Goal: Transaction & Acquisition: Purchase product/service

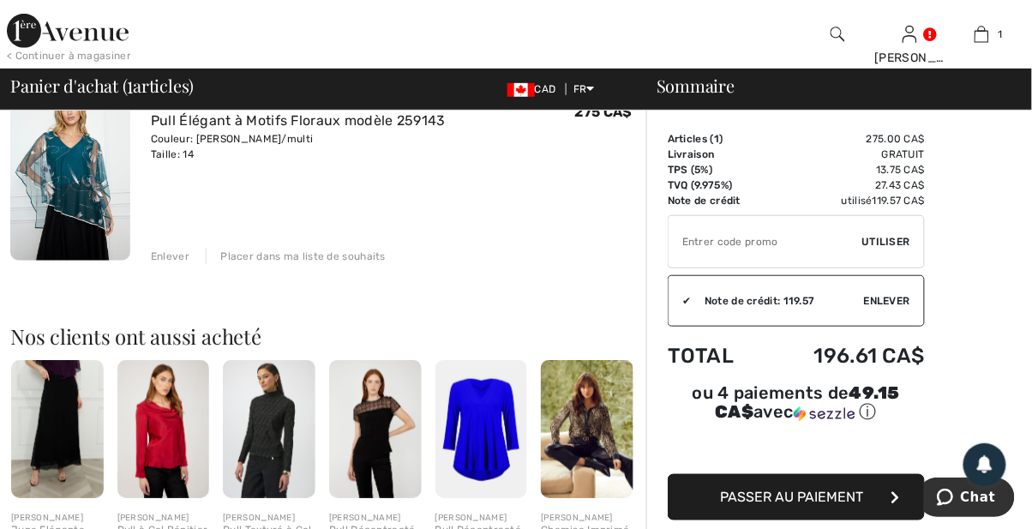
click at [809, 505] on span "Passer au paiement" at bounding box center [792, 497] width 143 height 16
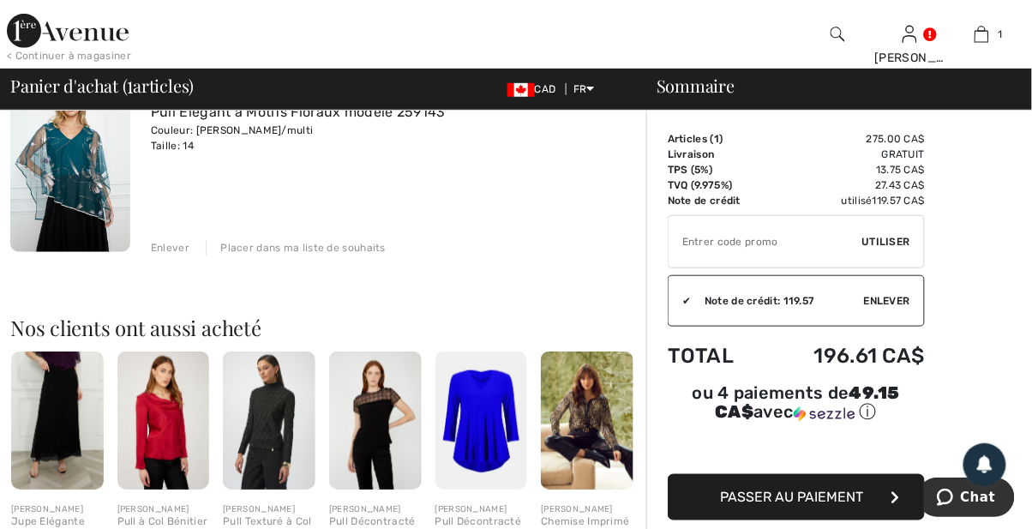
scroll to position [226, 0]
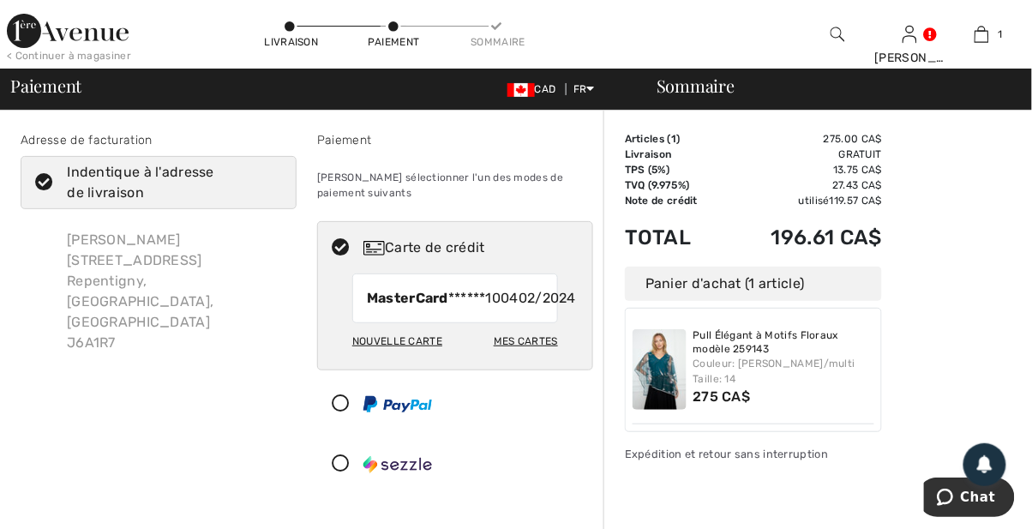
click at [482, 309] on span "MasterCard ******1004" at bounding box center [443, 298] width 152 height 21
click at [525, 356] on div "Mes cartes" at bounding box center [526, 341] width 64 height 29
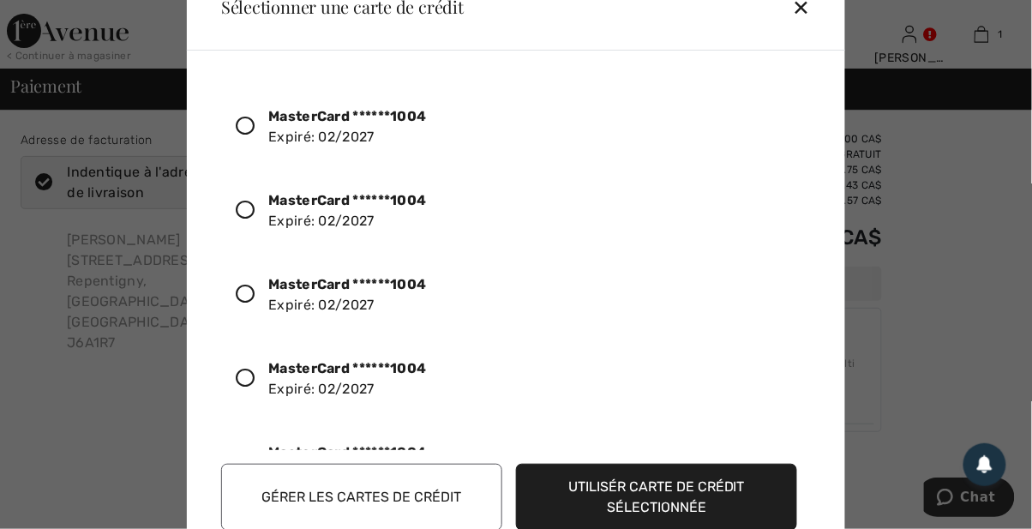
click at [809, 11] on div "✕" at bounding box center [809, 7] width 32 height 36
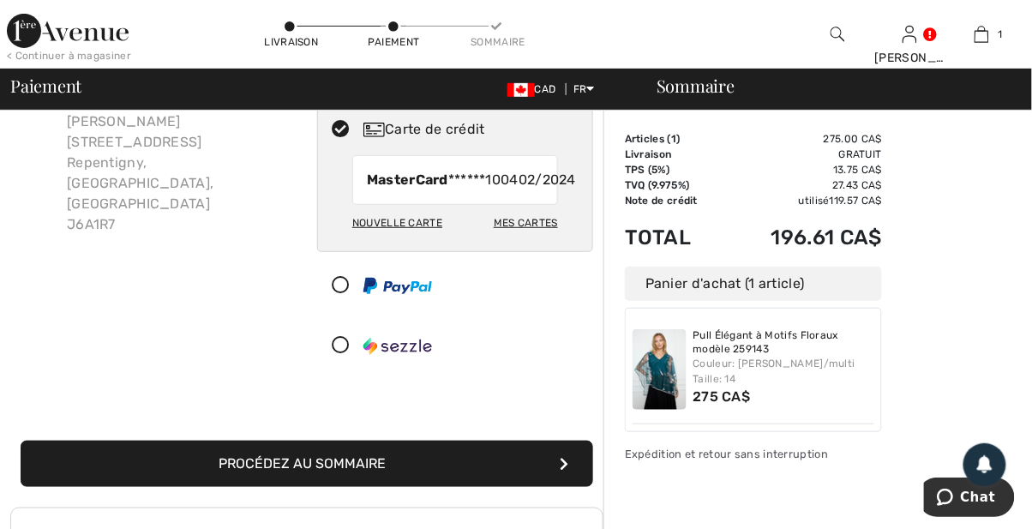
scroll to position [118, 0]
click at [397, 238] on div "Nouvelle carte" at bounding box center [397, 222] width 90 height 29
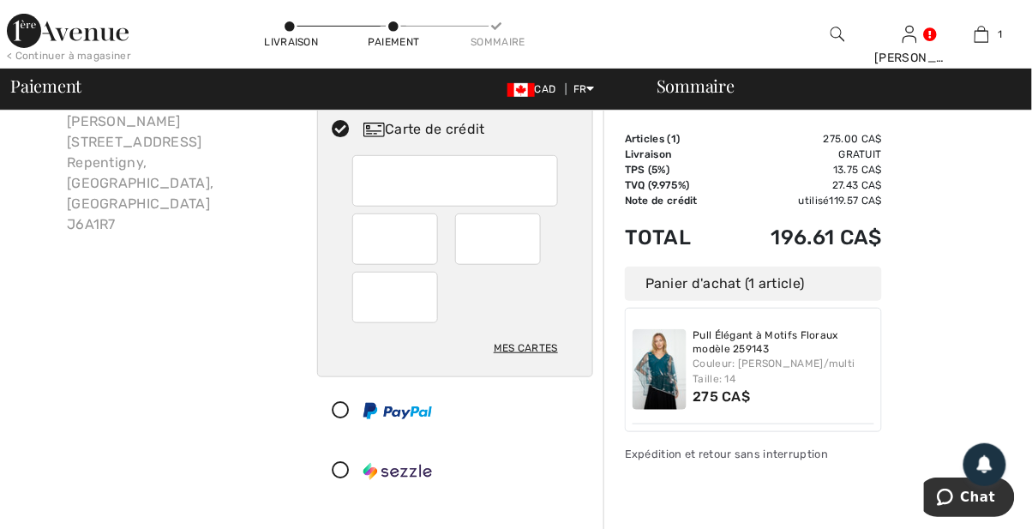
click at [246, 442] on div "Adresse de facturation Indentique à l'adresse de livraison Gabrielle Lahaie 320…" at bounding box center [158, 258] width 297 height 491
click at [532, 424] on div at bounding box center [448, 410] width 261 height 51
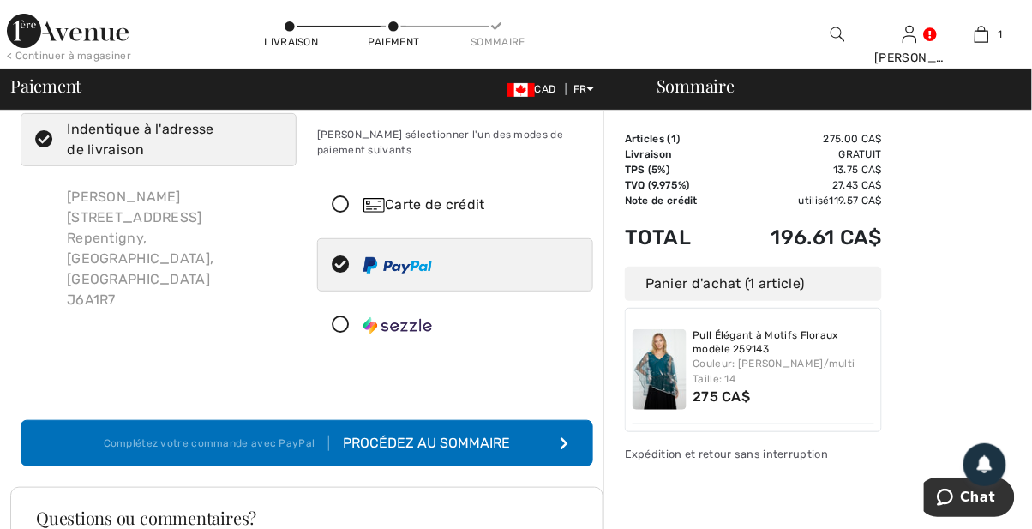
scroll to position [0, 0]
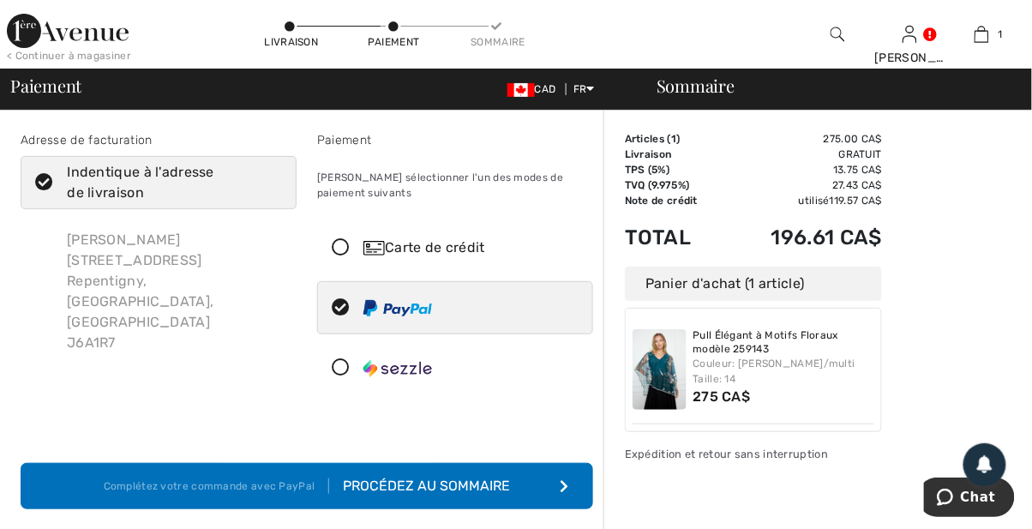
click at [344, 247] on icon at bounding box center [340, 248] width 45 height 18
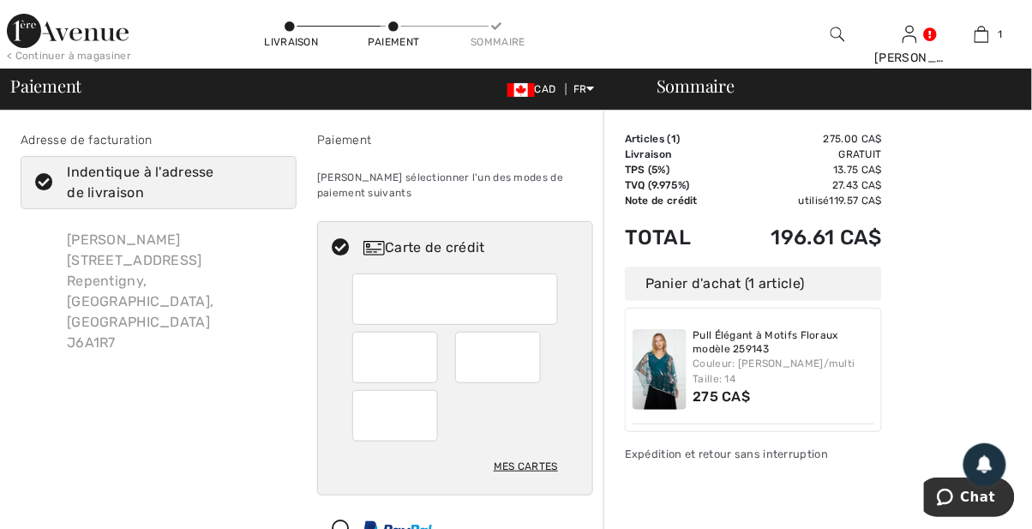
click at [533, 478] on div "Mes cartes" at bounding box center [526, 466] width 64 height 29
radio input "true"
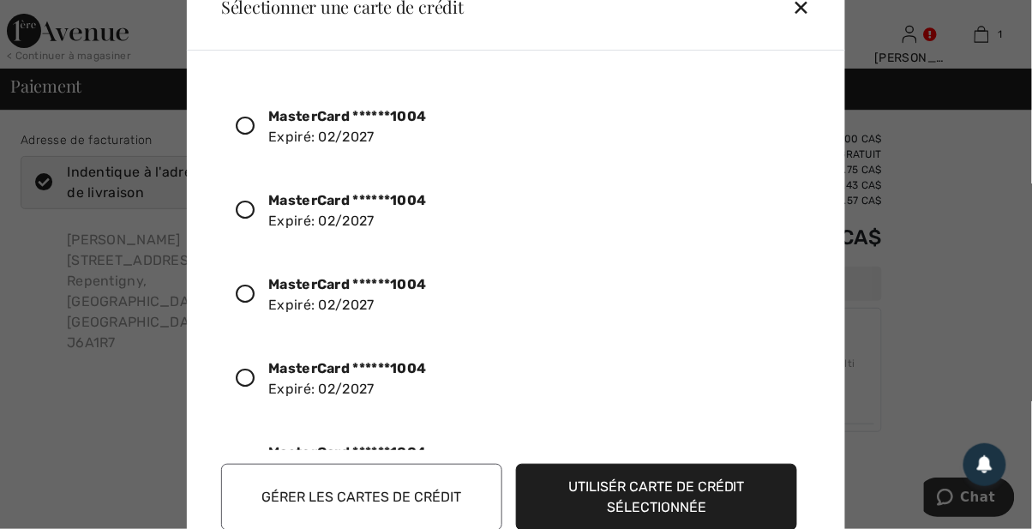
click at [250, 133] on icon at bounding box center [245, 126] width 19 height 19
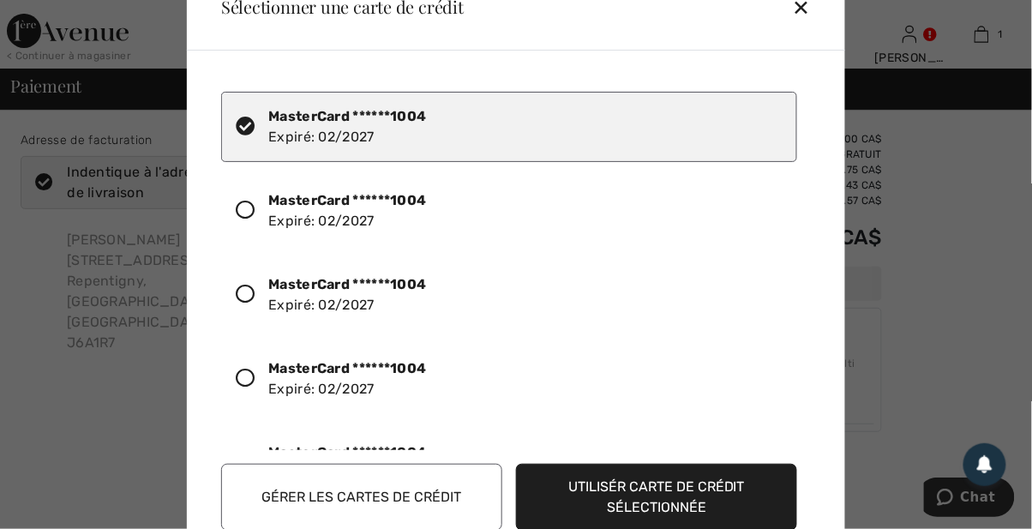
click at [722, 490] on button "Utilisér carte de crédit sélectionnée" at bounding box center [656, 497] width 281 height 67
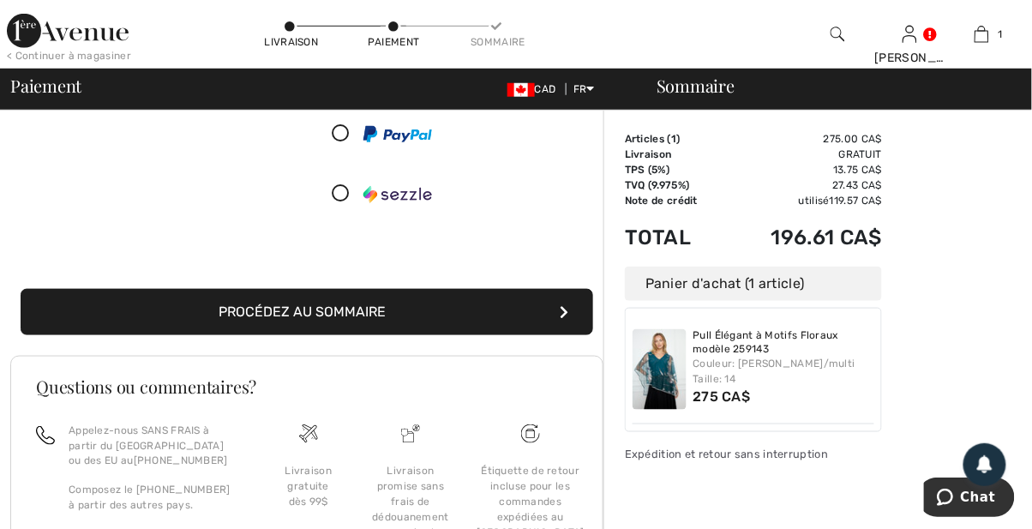
scroll to position [271, 0]
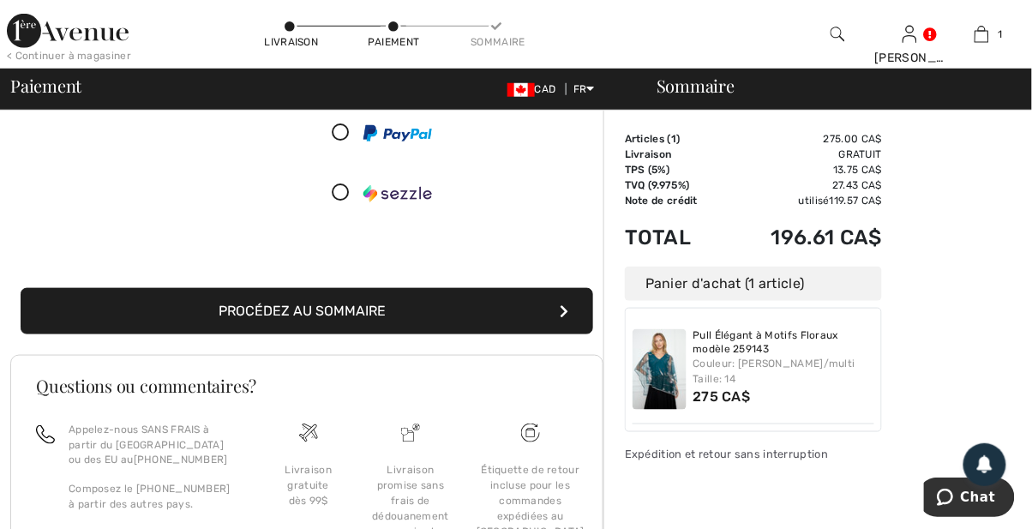
click at [699, 449] on div "Expédition et retour sans interruption" at bounding box center [753, 454] width 257 height 16
click at [569, 334] on button "Procédez au sommaire" at bounding box center [307, 311] width 573 height 46
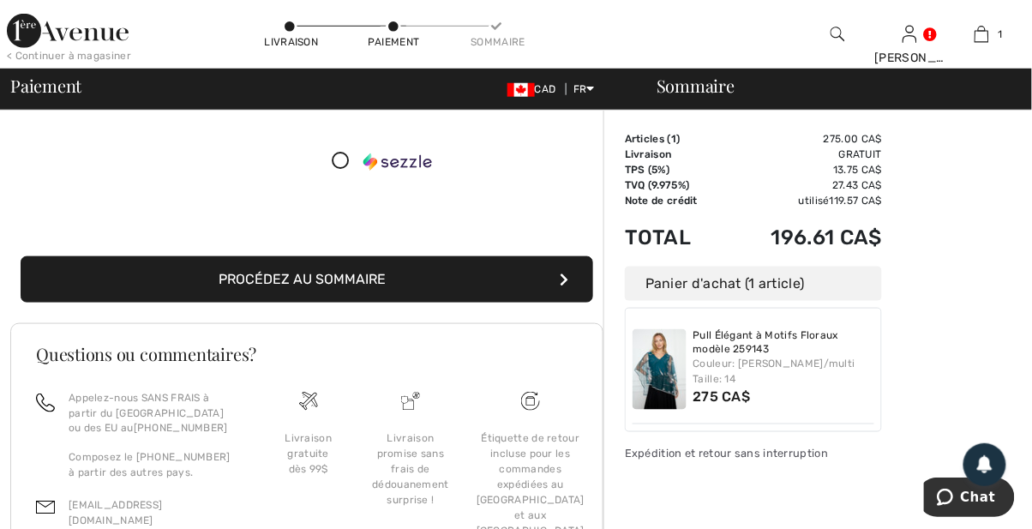
scroll to position [326, 0]
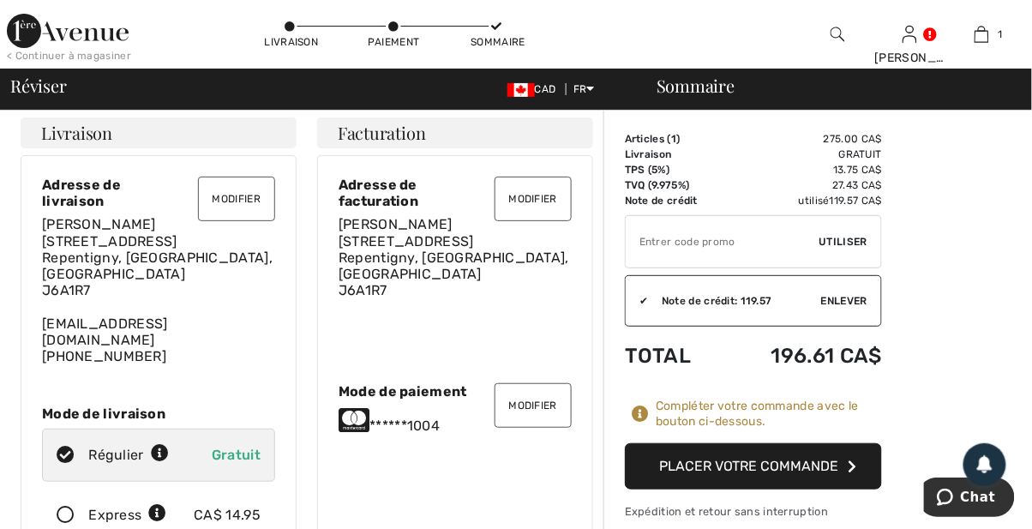
scroll to position [8, 0]
click at [771, 466] on button "Placer votre commande" at bounding box center [753, 466] width 257 height 46
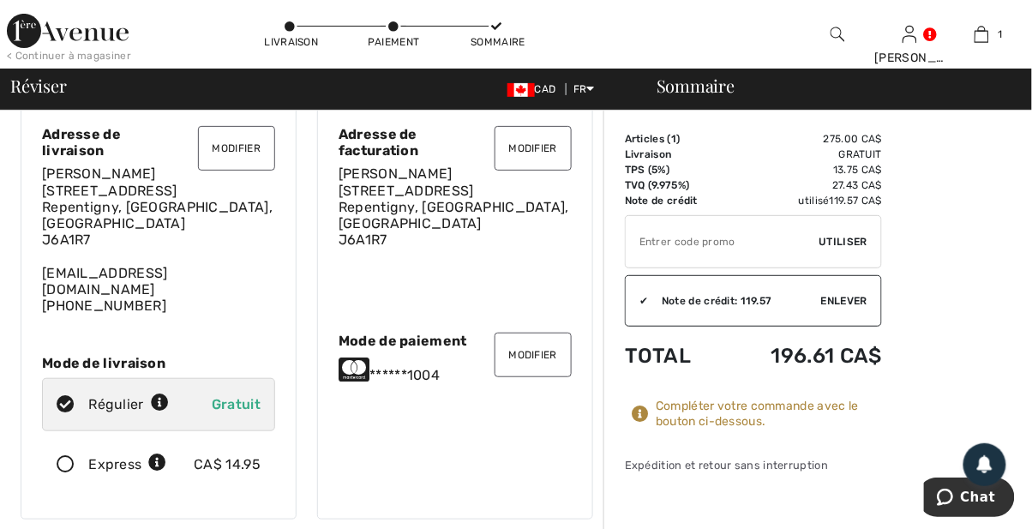
scroll to position [63, 0]
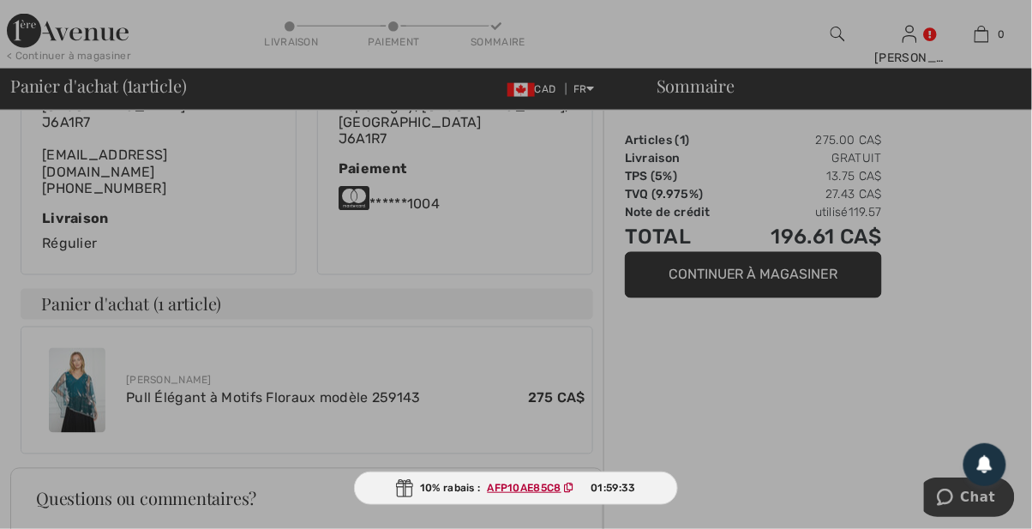
scroll to position [482, 0]
click at [69, 351] on div at bounding box center [516, 264] width 1032 height 529
click at [140, 370] on div at bounding box center [516, 264] width 1032 height 529
click at [406, 355] on div at bounding box center [516, 264] width 1032 height 529
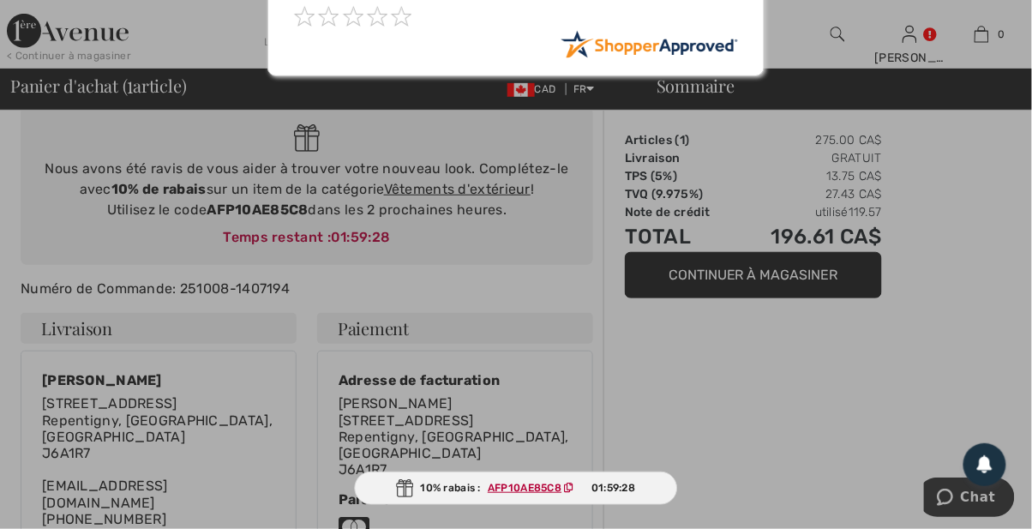
scroll to position [137, 0]
